Goal: Check status: Check status

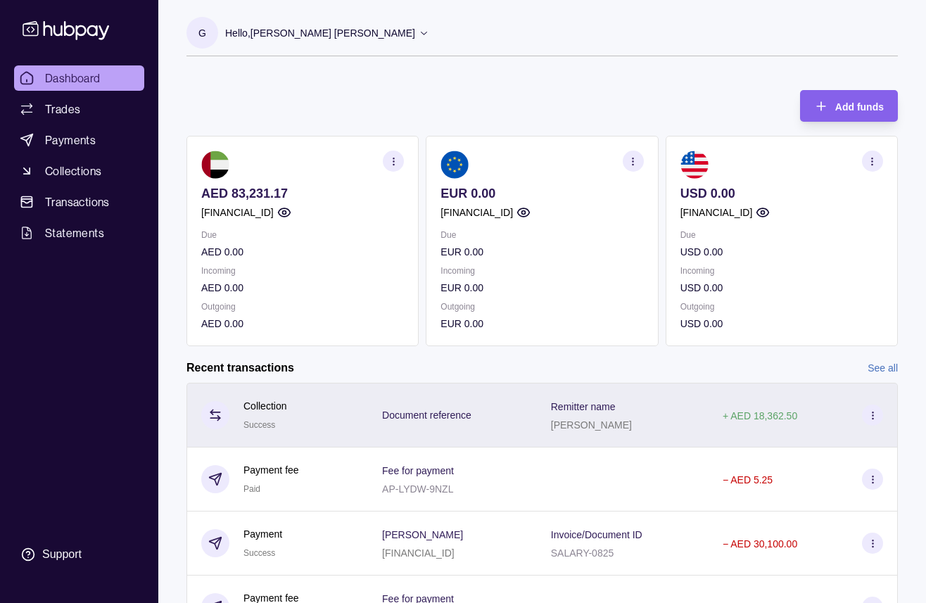
click at [339, 415] on div "Collection Success" at bounding box center [277, 415] width 153 height 34
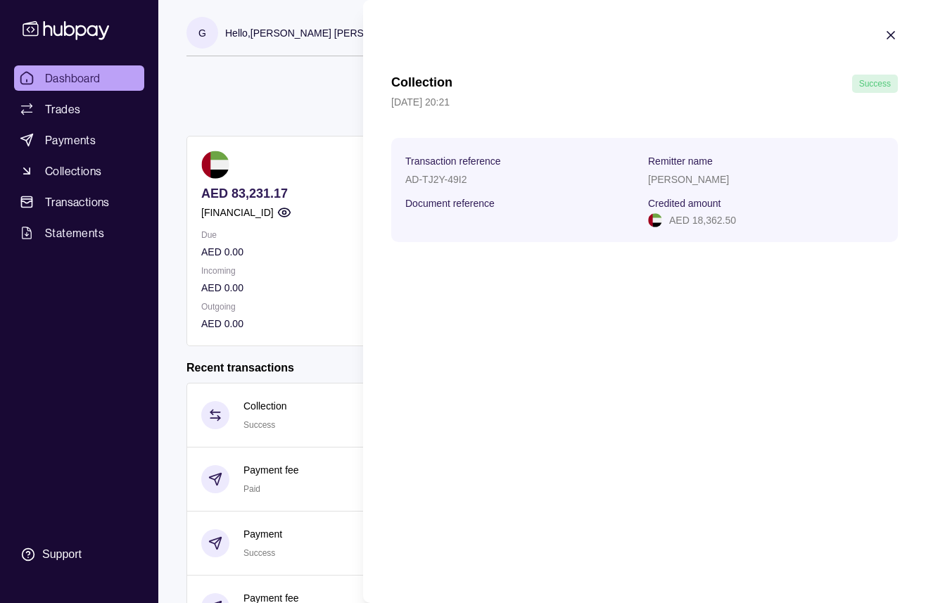
click at [253, 133] on html "Dashboard Trades Payments Collections Transactions Statements Support G Hello, …" at bounding box center [463, 374] width 926 height 749
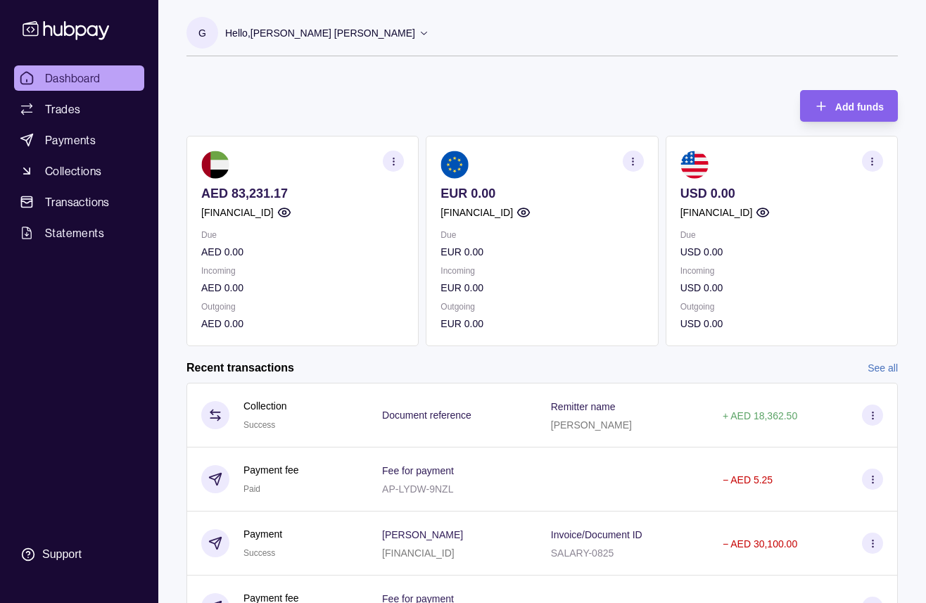
click at [264, 193] on p "AED 83,231.17" at bounding box center [302, 193] width 203 height 15
click at [233, 193] on p "AED 83,231.17" at bounding box center [302, 193] width 203 height 15
